Goal: Task Accomplishment & Management: Manage account settings

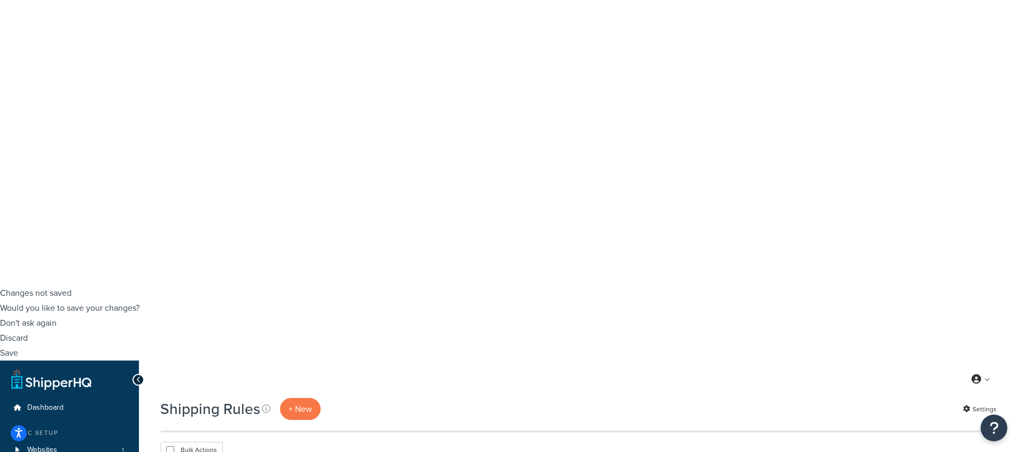
scroll to position [168, 0]
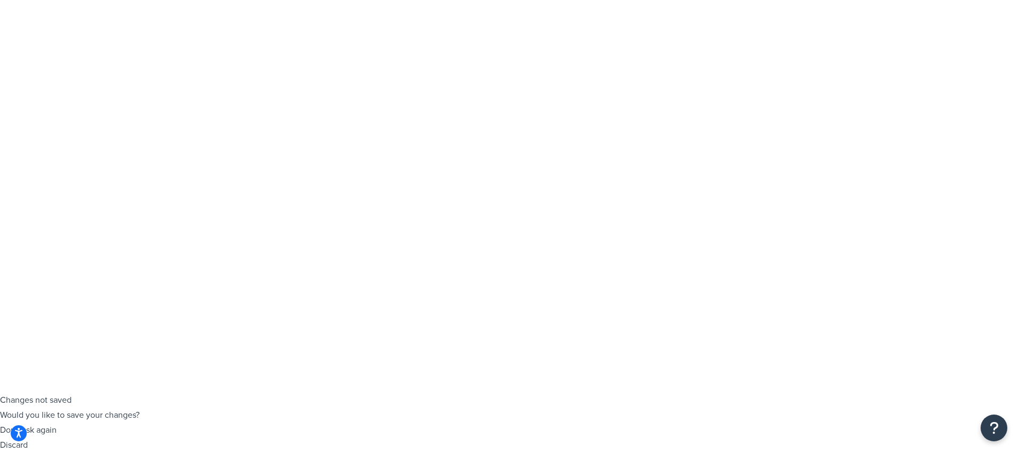
checkbox input "false"
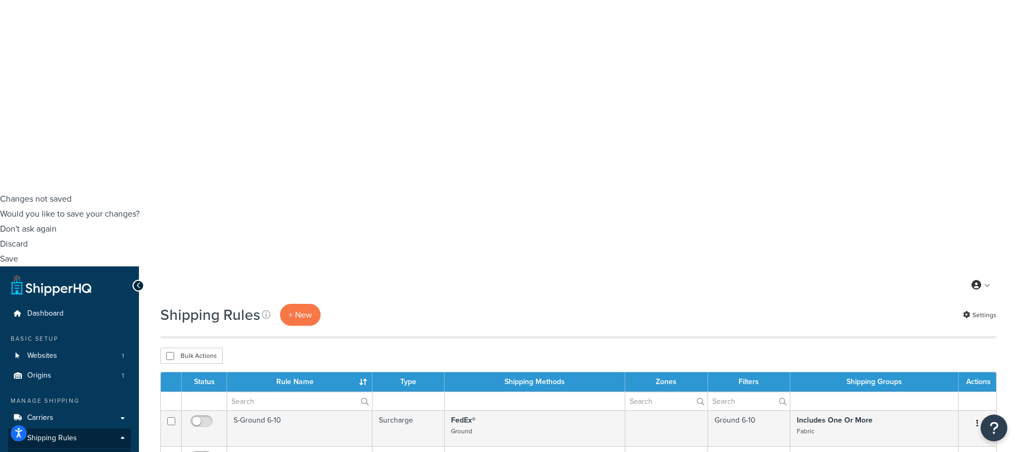
scroll to position [228, 0]
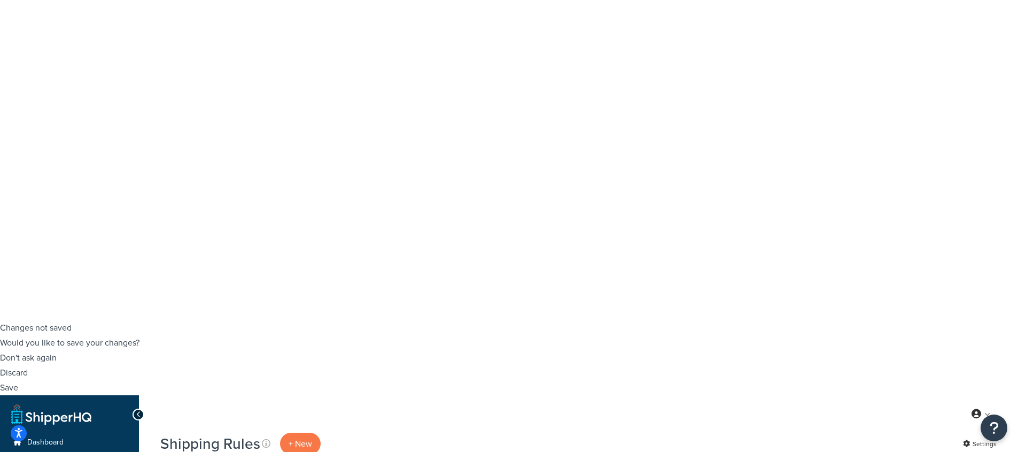
scroll to position [132, 0]
checkbox input "true"
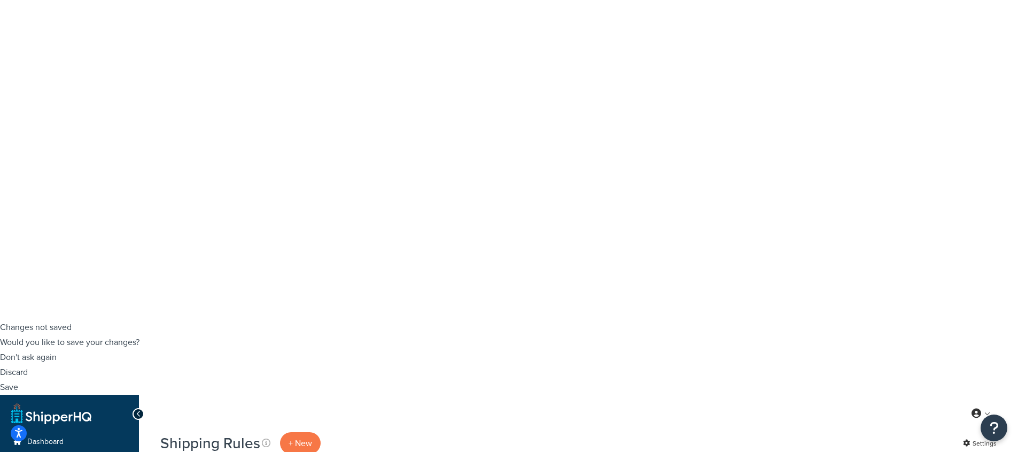
checkbox input "true"
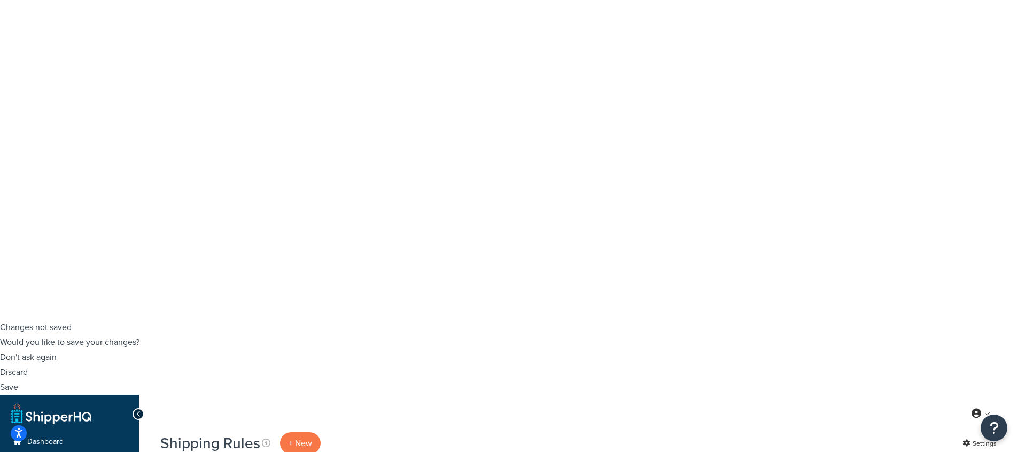
copy td "FedEx 2-Day Fold Free Shipping"
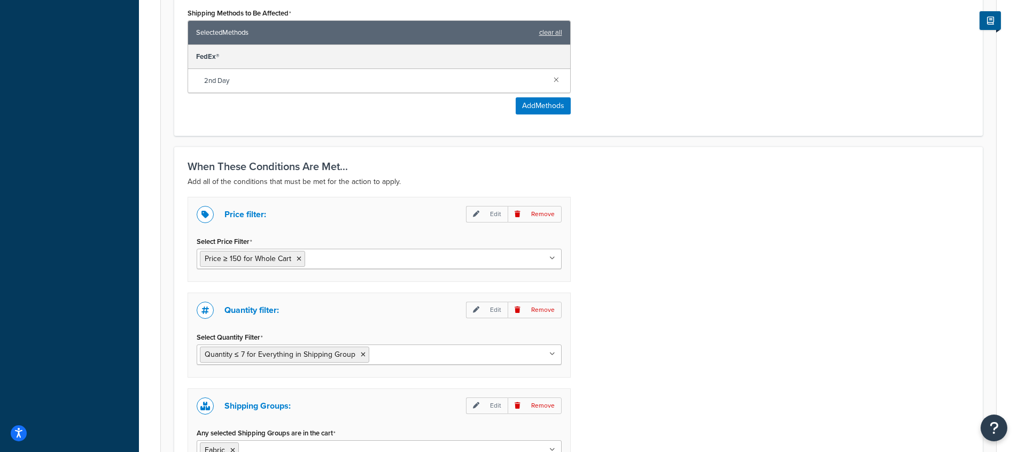
scroll to position [545, 0]
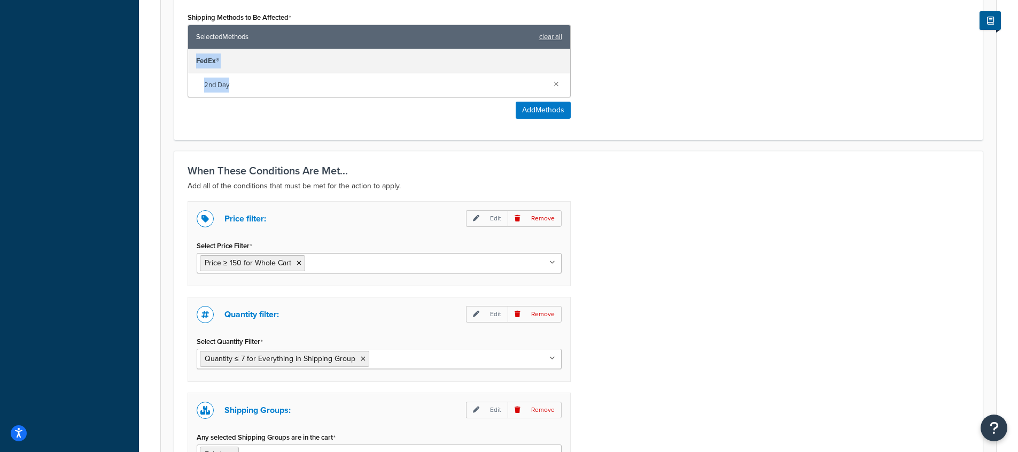
drag, startPoint x: 225, startPoint y: 83, endPoint x: 191, endPoint y: 57, distance: 43.1
click at [191, 57] on div "FedEx® 2nd Day" at bounding box center [379, 73] width 382 height 48
copy div "FedEx® 2nd Day"
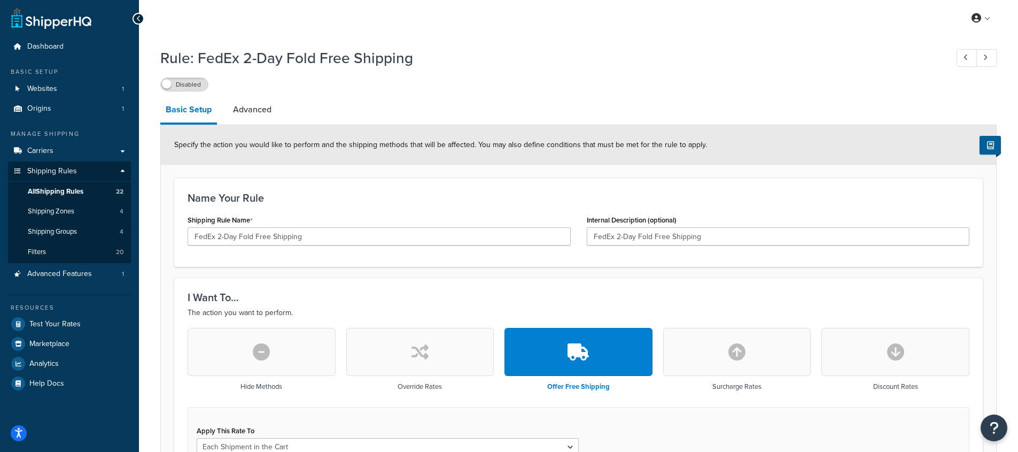
scroll to position [0, 0]
click at [137, 22] on icon at bounding box center [138, 19] width 5 height 7
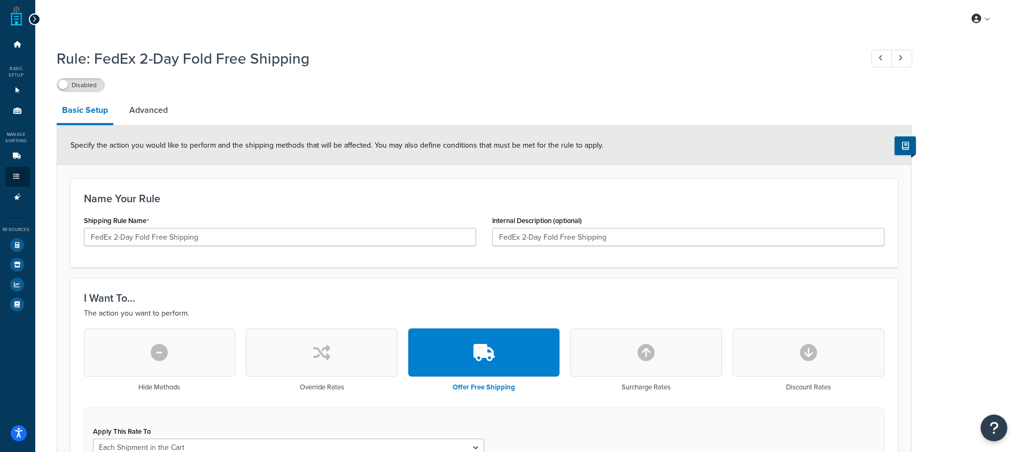
drag, startPoint x: 35, startPoint y: 19, endPoint x: 48, endPoint y: 20, distance: 12.9
click at [35, 19] on icon at bounding box center [34, 19] width 5 height 7
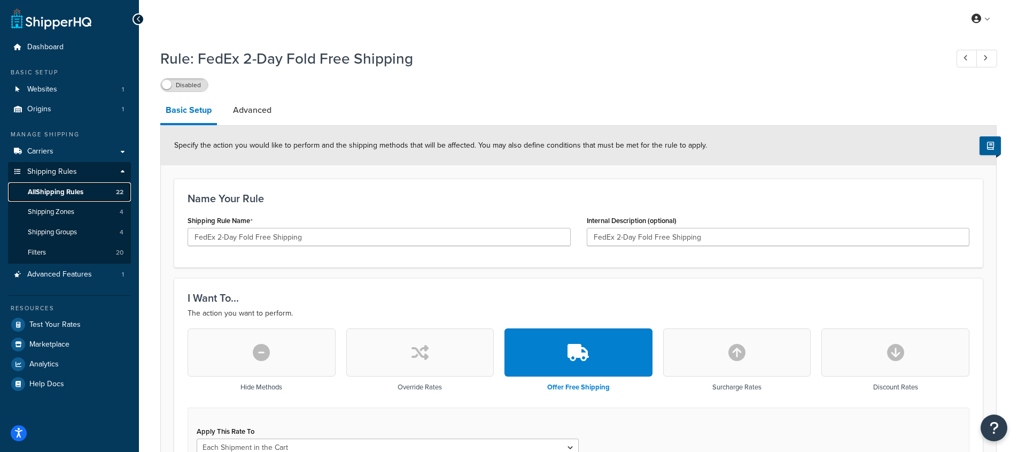
click at [66, 196] on span "All Shipping Rules" at bounding box center [56, 192] width 56 height 9
